Goal: Task Accomplishment & Management: Complete application form

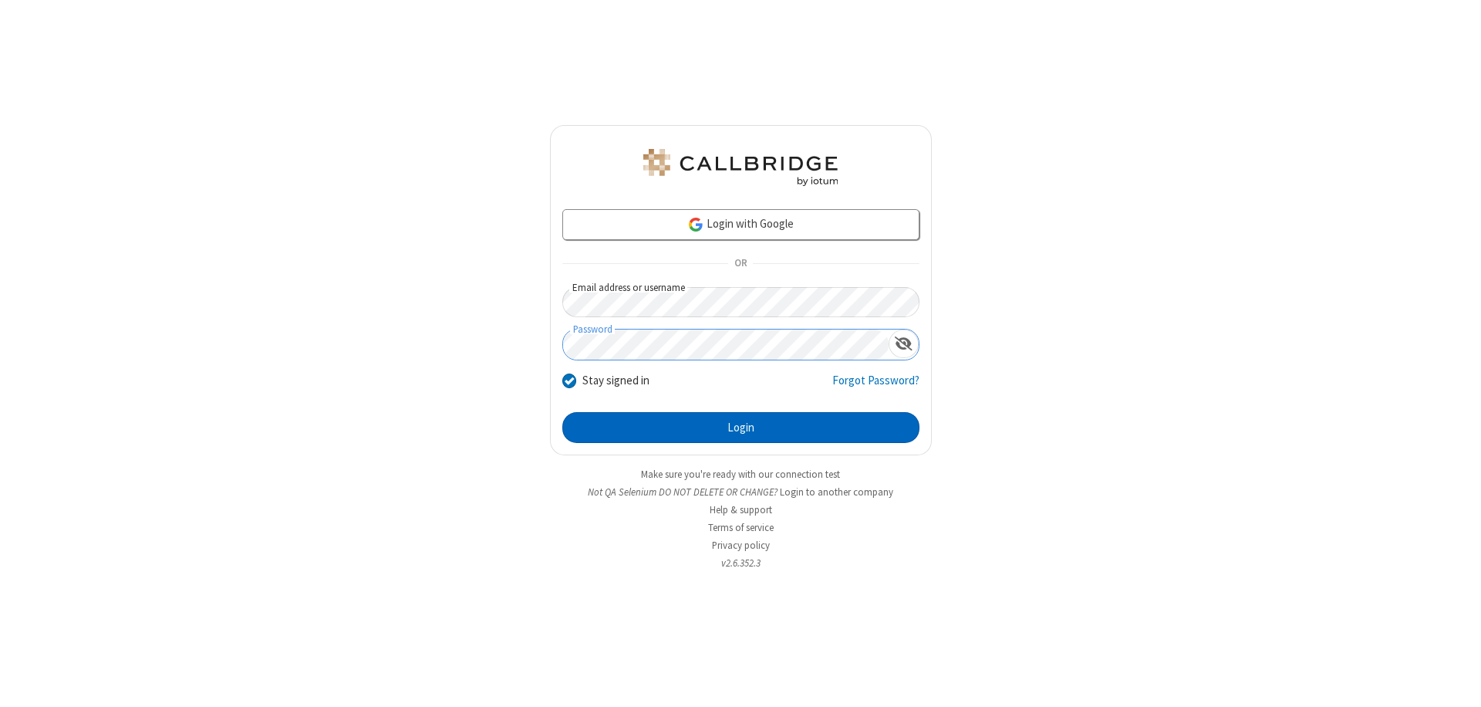
click at [741, 427] on button "Login" at bounding box center [740, 427] width 357 height 31
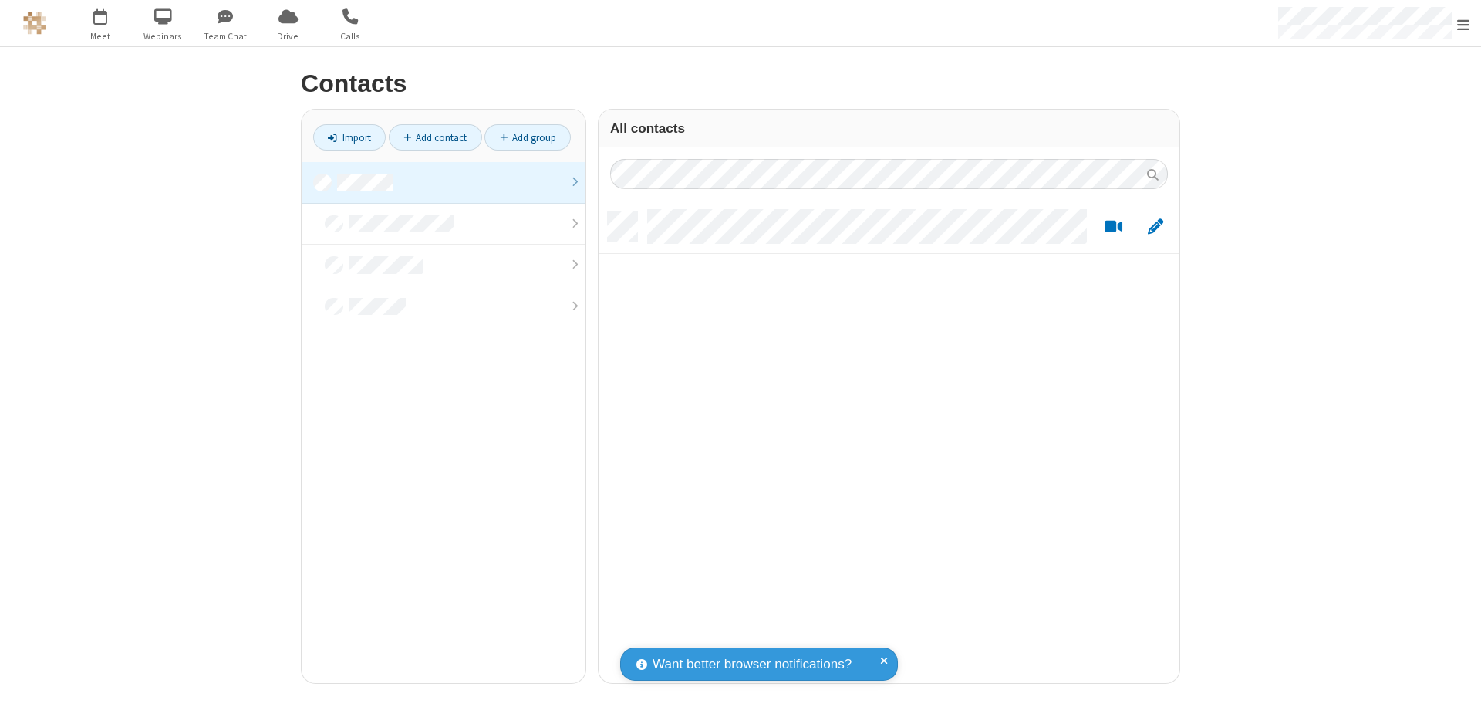
scroll to position [471, 569]
click at [444, 182] on link at bounding box center [444, 183] width 284 height 42
click at [435, 137] on link "Add contact" at bounding box center [435, 137] width 93 height 26
